Goal: Information Seeking & Learning: Learn about a topic

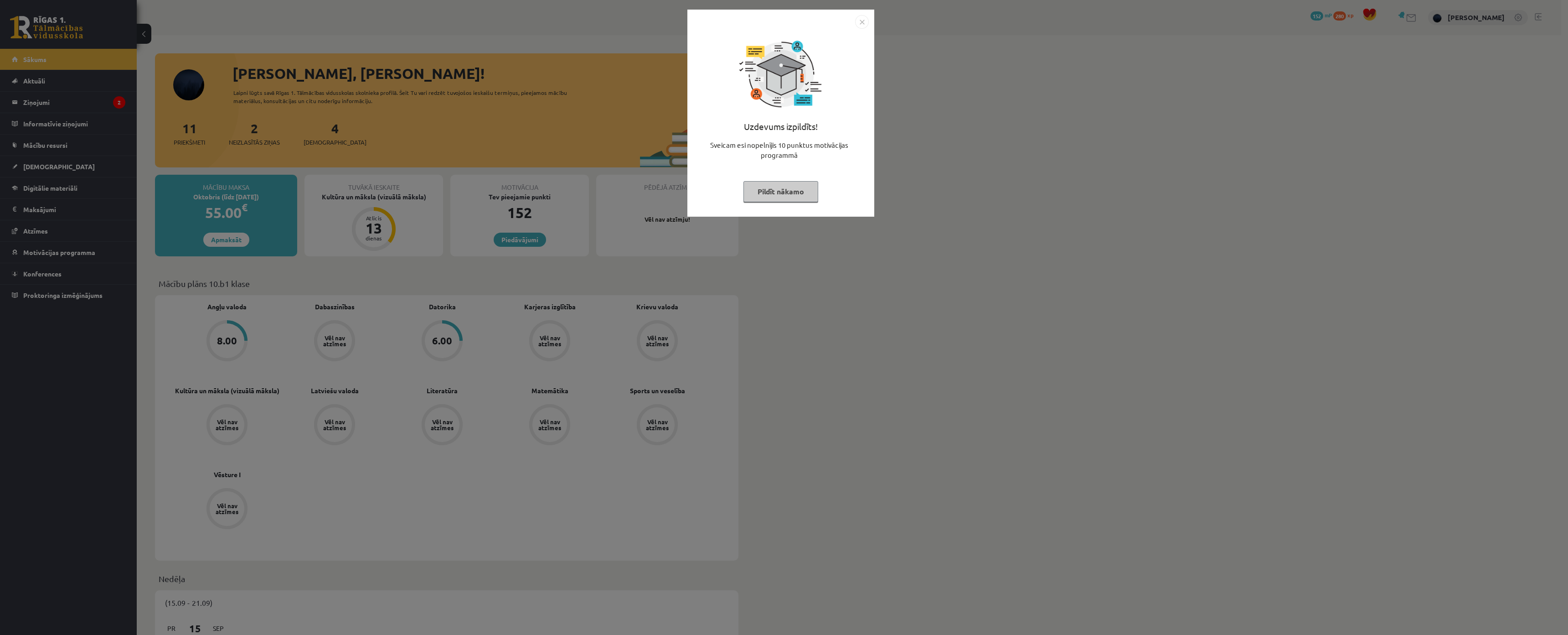
click at [786, 181] on button "Pildīt nākamo" at bounding box center [780, 191] width 75 height 21
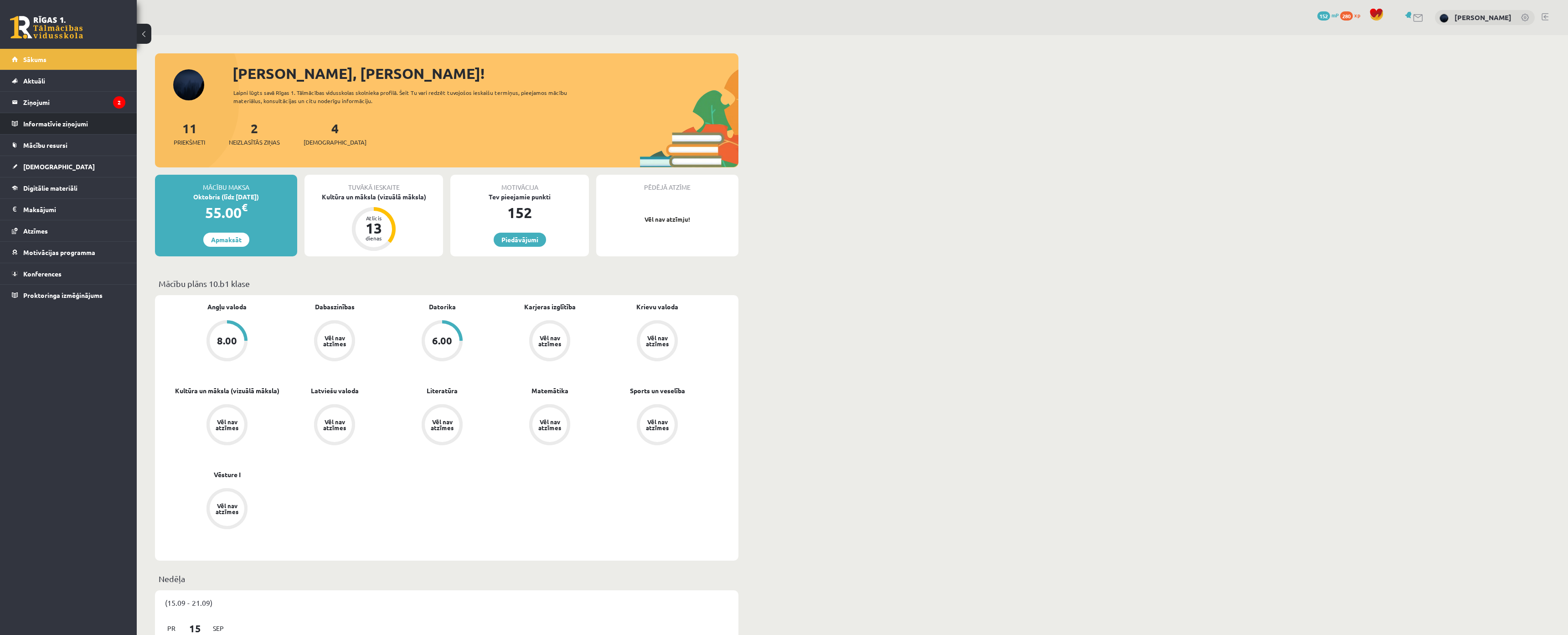
click at [80, 113] on li "Informatīvie ziņojumi 0" at bounding box center [68, 123] width 137 height 22
click at [78, 100] on legend "Ziņojumi 2" at bounding box center [75, 102] width 102 height 21
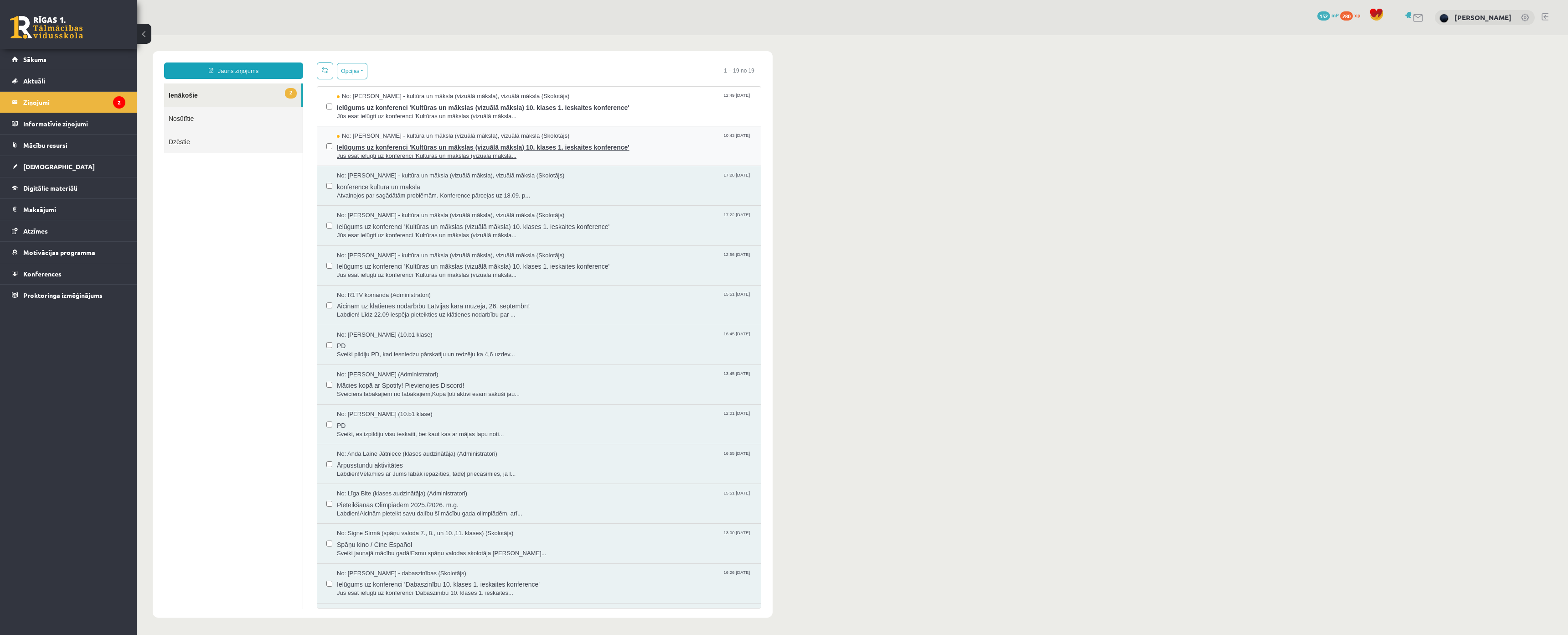
click at [365, 139] on span "No: [PERSON_NAME] - kultūra un māksla (vizuālā māksla), vizuālā māksla (Skolotā…" at bounding box center [453, 136] width 233 height 9
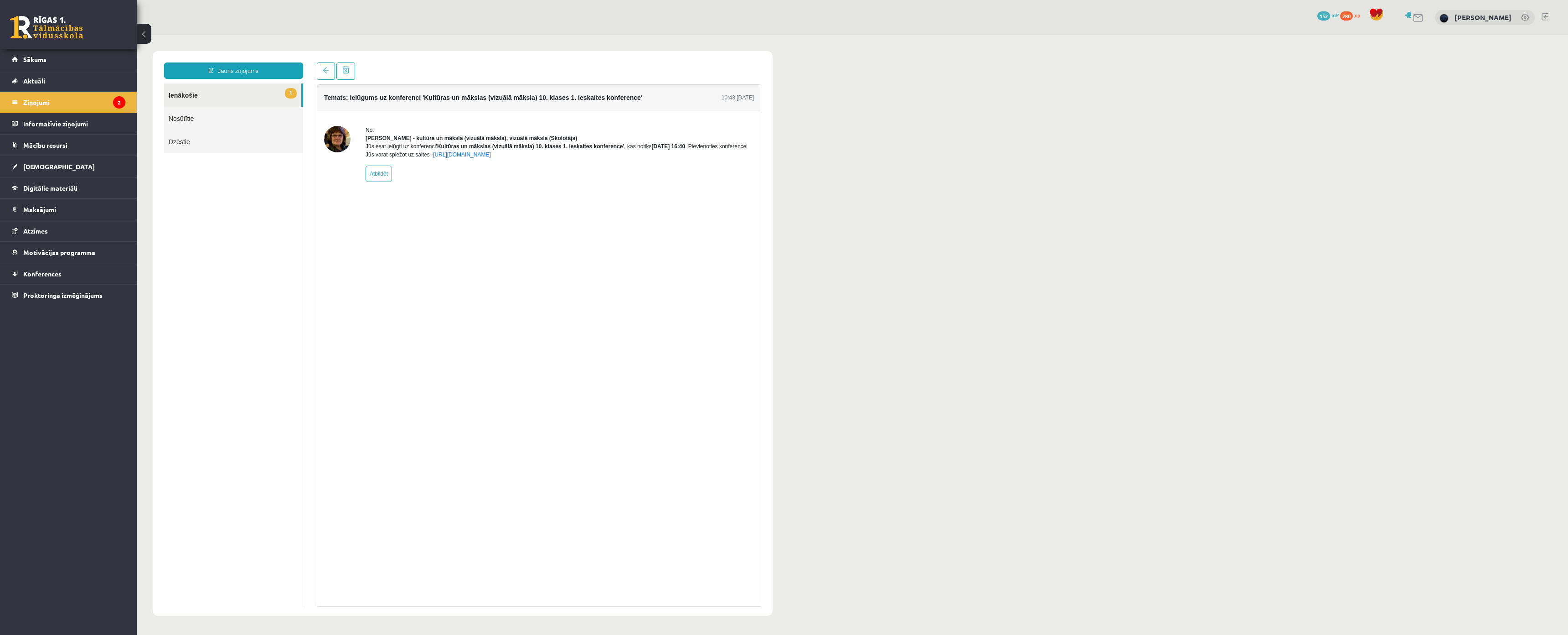
click at [396, 157] on div "Jūs esat ielūgti uz konferenci 'Kultūras un mākslas (vizuālā māksla) 10. klases…" at bounding box center [560, 151] width 389 height 17
click at [186, 217] on ul "1 Ienākošie Nosūtītie Dzēstie" at bounding box center [233, 345] width 139 height 523
click at [65, 98] on legend "Ziņojumi 2" at bounding box center [75, 102] width 102 height 21
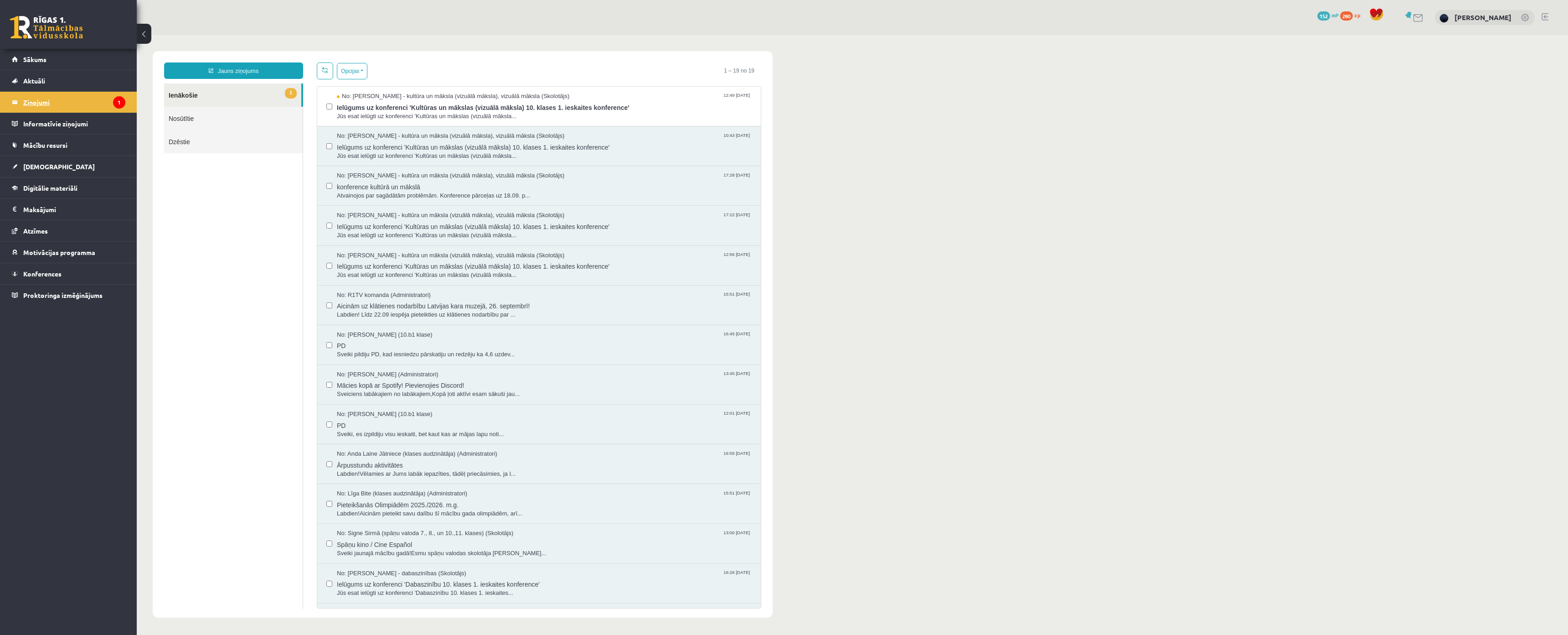
click at [52, 103] on legend "Ziņojumi 1" at bounding box center [75, 102] width 102 height 21
click at [386, 110] on span "Ielūgums uz konferenci 'Kultūras un mākslas (vizuālā māksla) 10. klases 1. iesk…" at bounding box center [544, 106] width 415 height 11
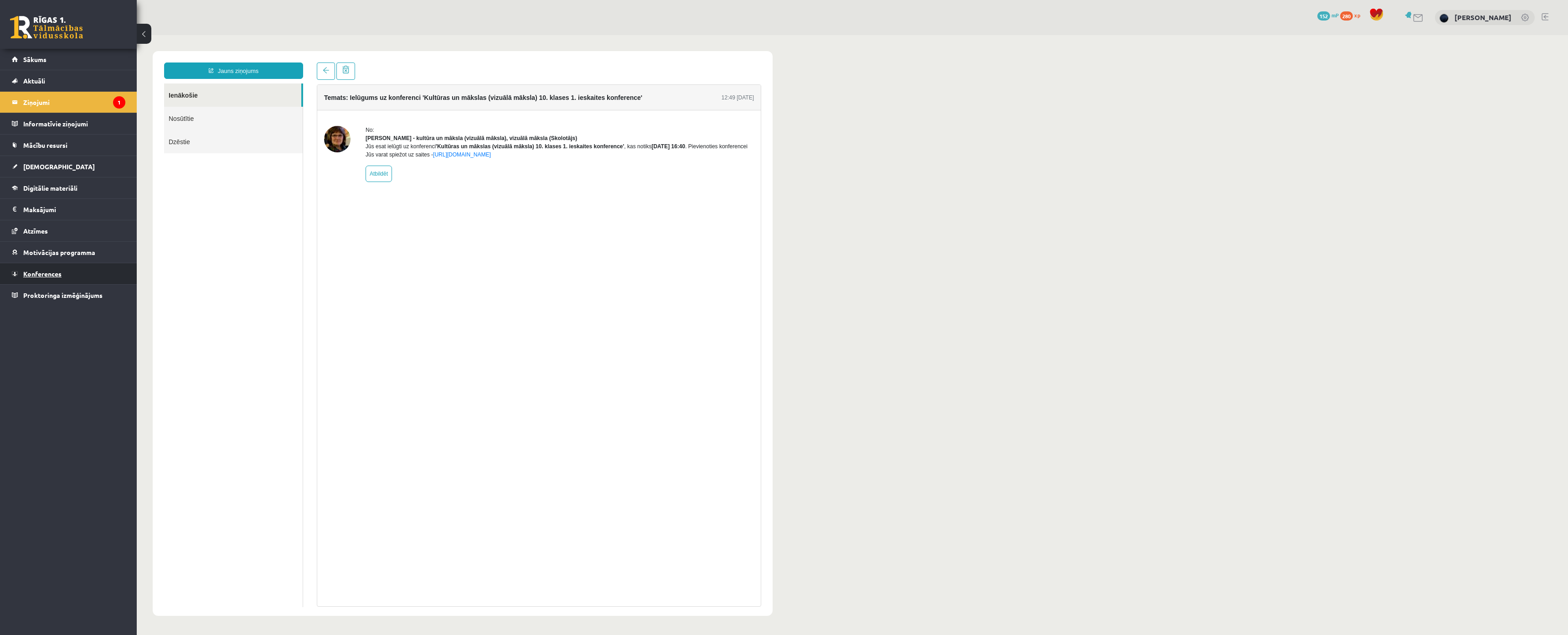
click at [67, 274] on link "Konferences" at bounding box center [68, 273] width 113 height 21
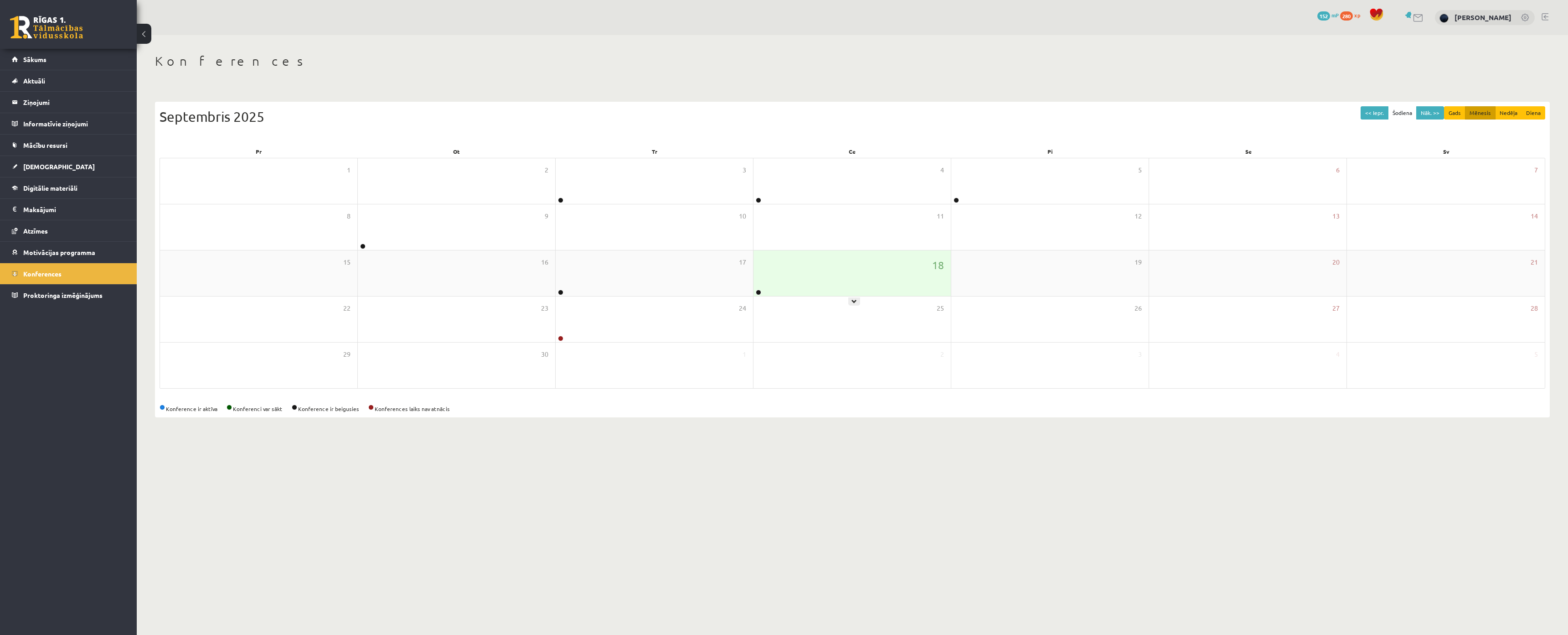
click at [816, 291] on div "18" at bounding box center [852, 273] width 197 height 46
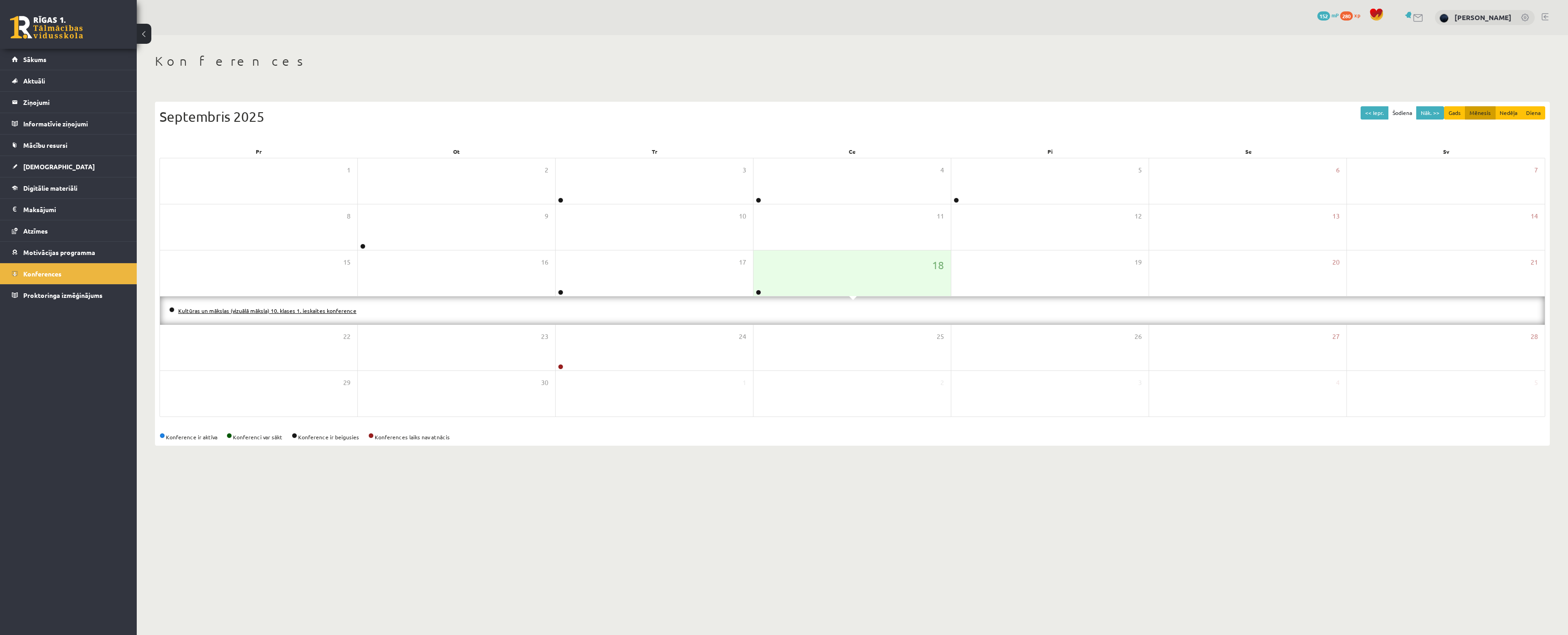
drag, startPoint x: 313, startPoint y: 315, endPoint x: 310, endPoint y: 312, distance: 4.2
click at [312, 315] on li "Kultūras un mākslas (vizuālā māksla) 10. klases 1. ieskaites konference" at bounding box center [852, 310] width 1367 height 10
click at [304, 310] on link "Kultūras un mākslas (vizuālā māksla) 10. klases 1. ieskaites konference" at bounding box center [267, 310] width 178 height 7
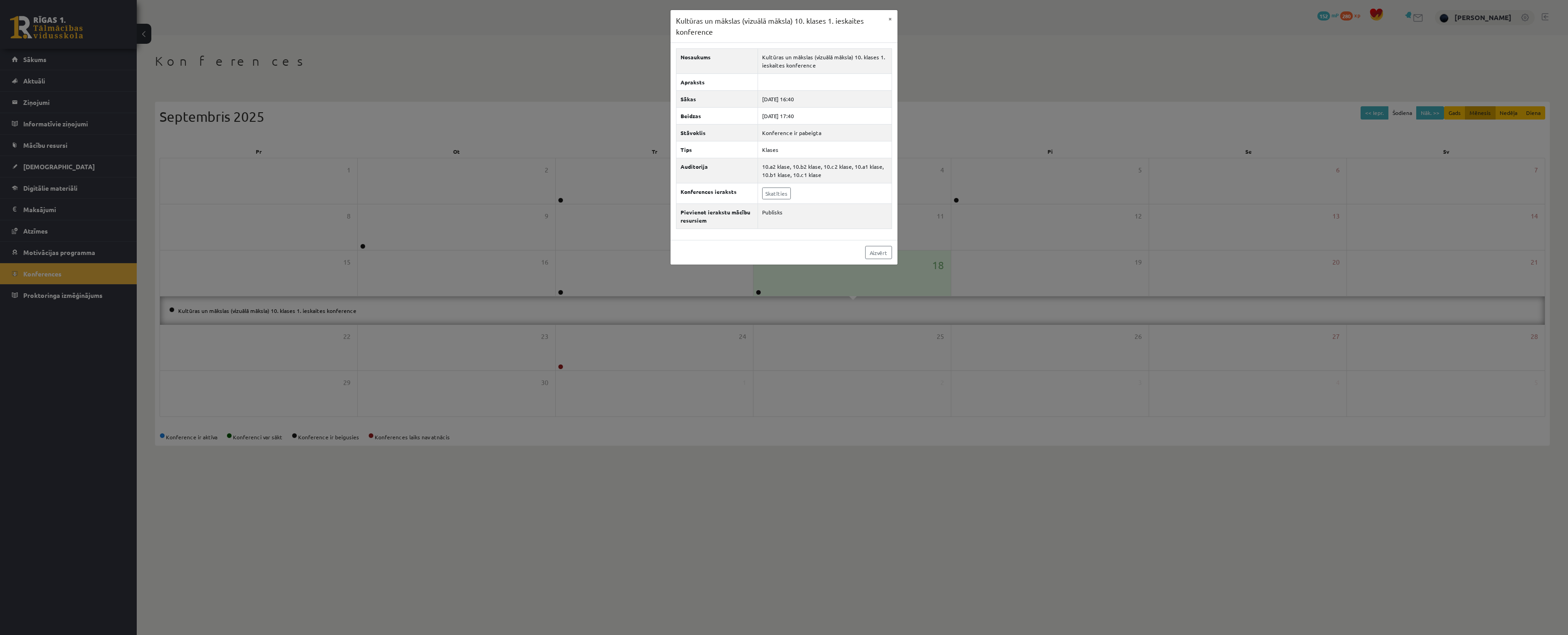
click at [617, 333] on div "Kultūras un mākslas (vizuālā māksla) 10. klases 1. ieskaites konference × Nosau…" at bounding box center [784, 317] width 1568 height 635
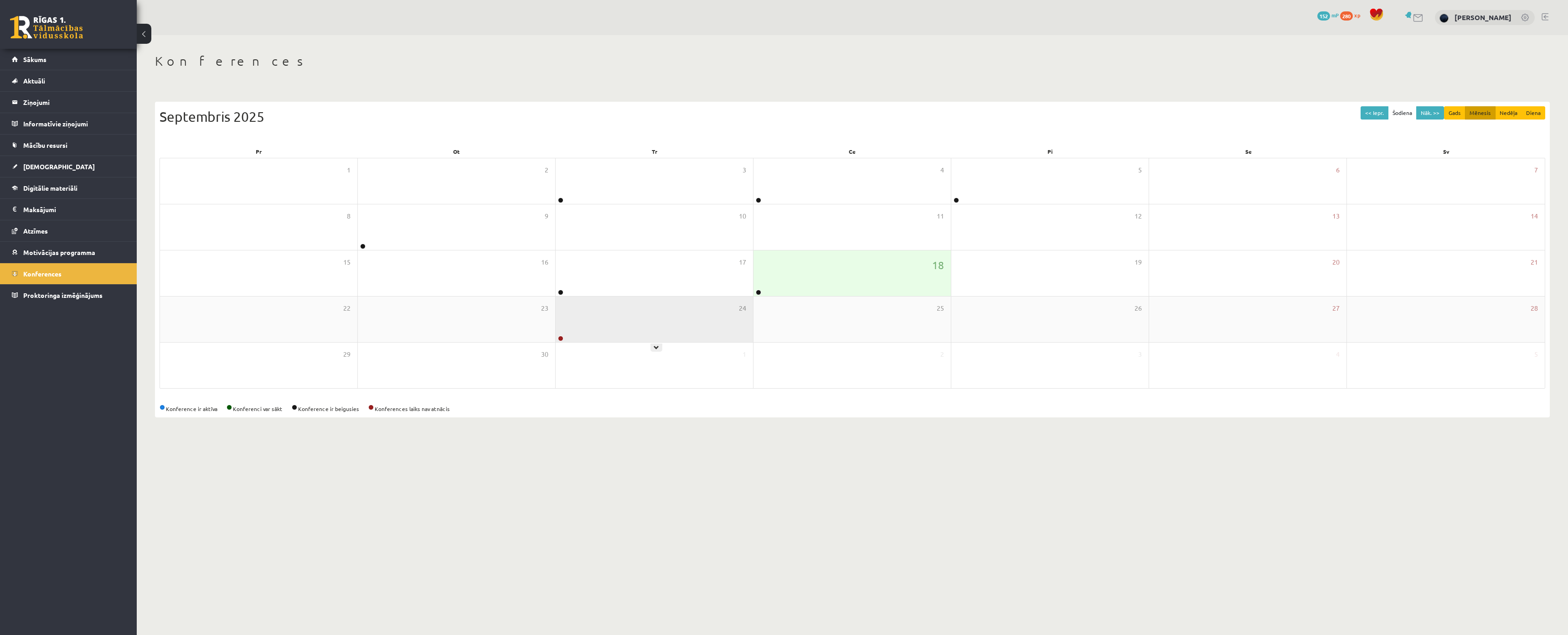
click at [614, 338] on div "24" at bounding box center [654, 319] width 197 height 46
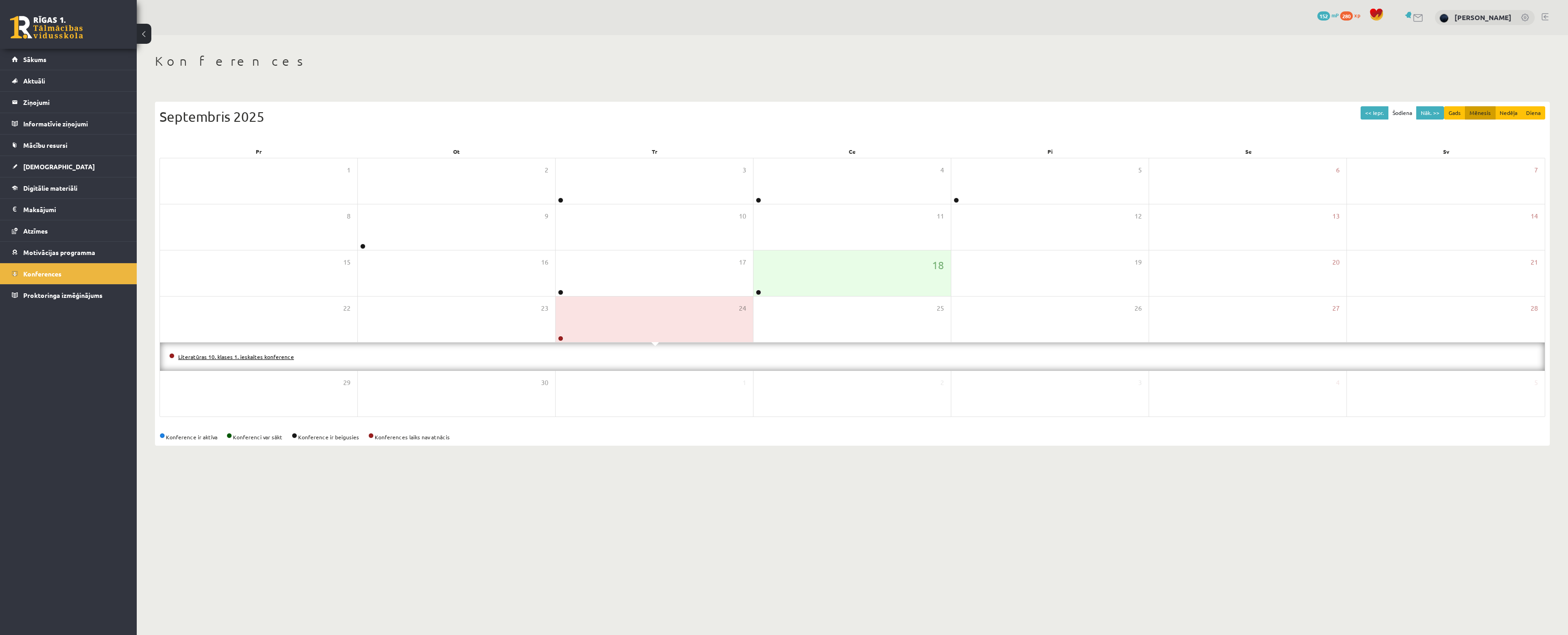
click at [240, 357] on link "Literatūras 10. klases 1. ieskaites konference" at bounding box center [236, 357] width 116 height 7
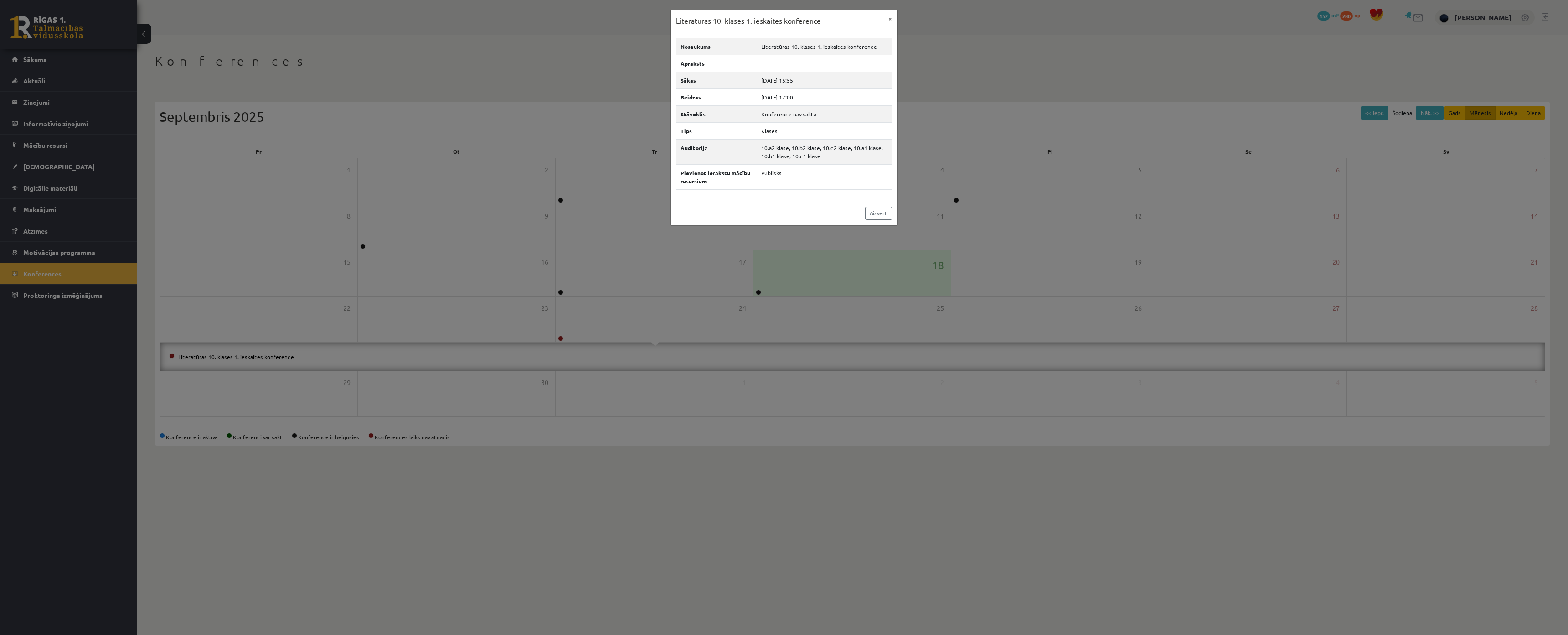
click at [508, 372] on div "Literatūras 10. klases 1. ieskaites konference × Nosaukums Literatūras 10. klas…" at bounding box center [784, 317] width 1568 height 635
